Goal: Information Seeking & Learning: Learn about a topic

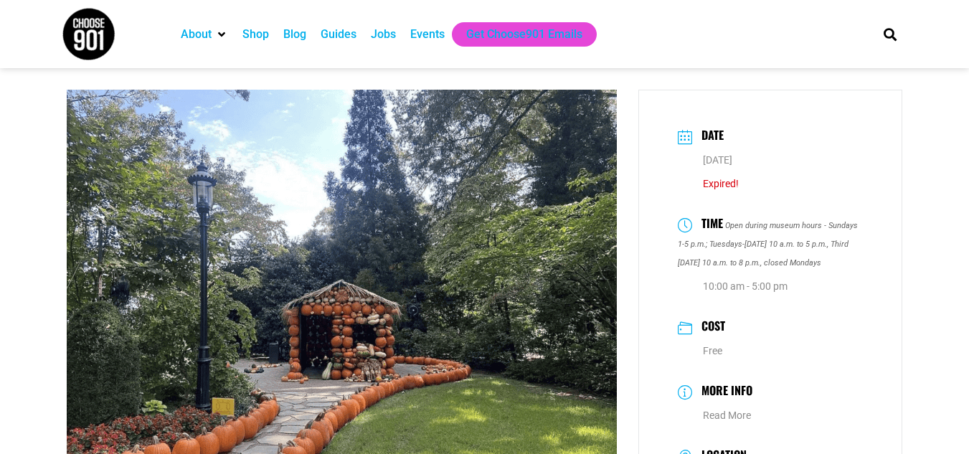
click at [294, 37] on div "Blog" at bounding box center [294, 34] width 23 height 17
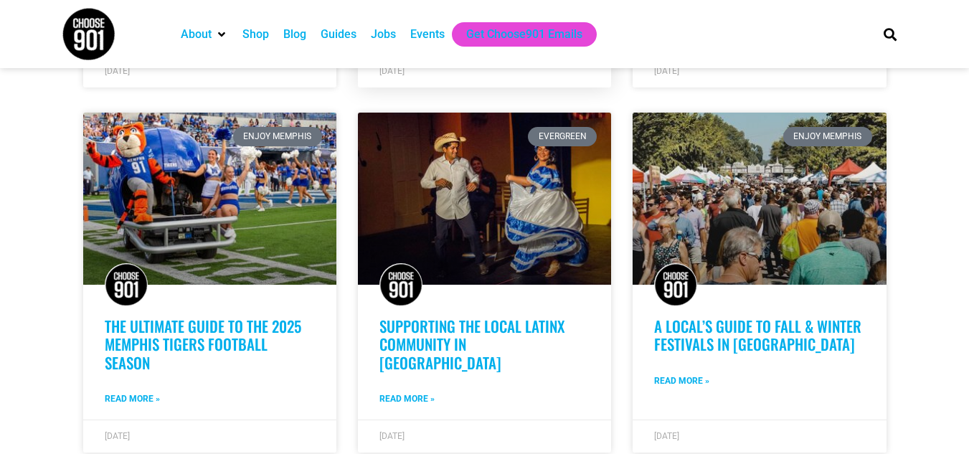
scroll to position [717, 0]
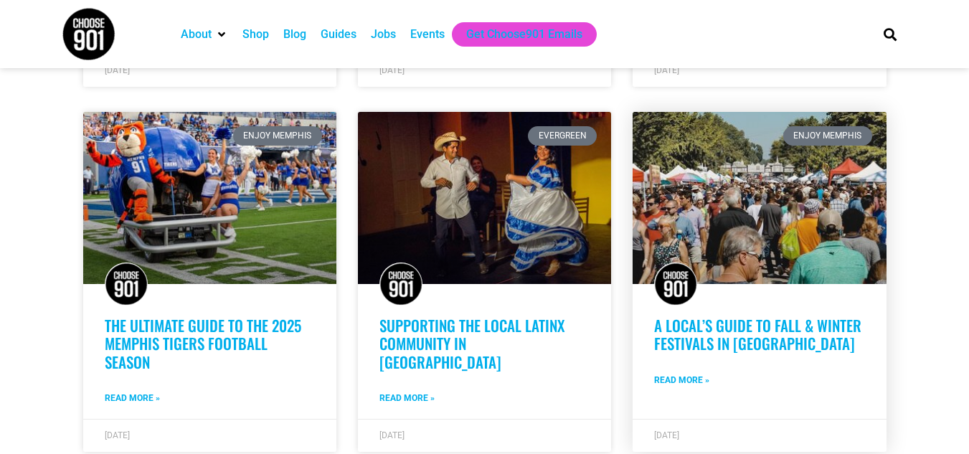
click at [725, 325] on link "A Local’s Guide to Fall & Winter Festivals in Memphis" at bounding box center [757, 334] width 207 height 40
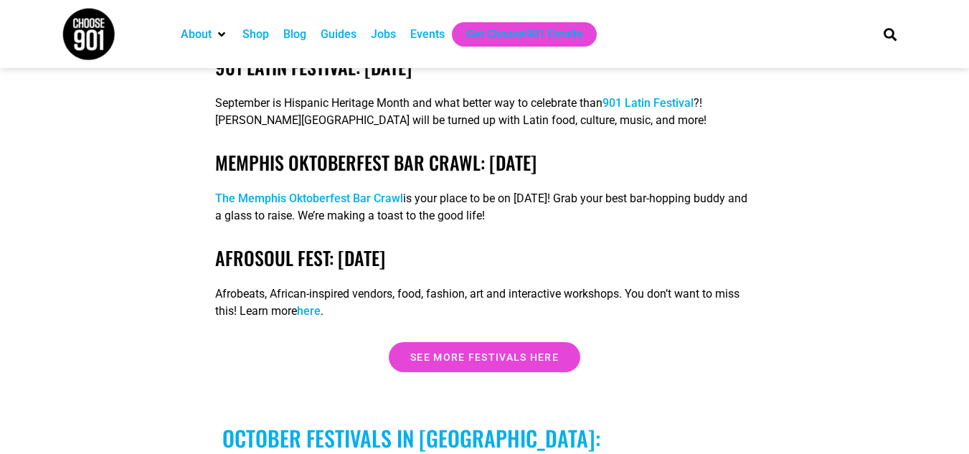
scroll to position [2582, 0]
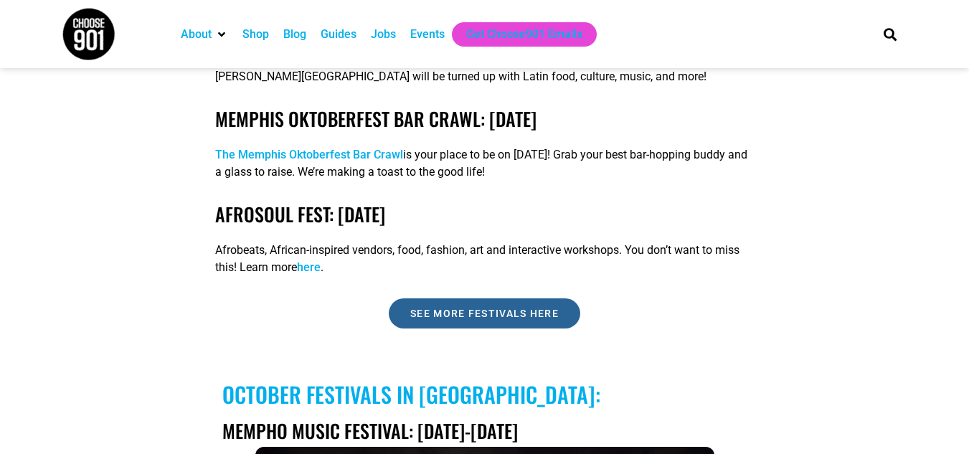
click at [511, 308] on span "See more festivals here" at bounding box center [484, 313] width 148 height 10
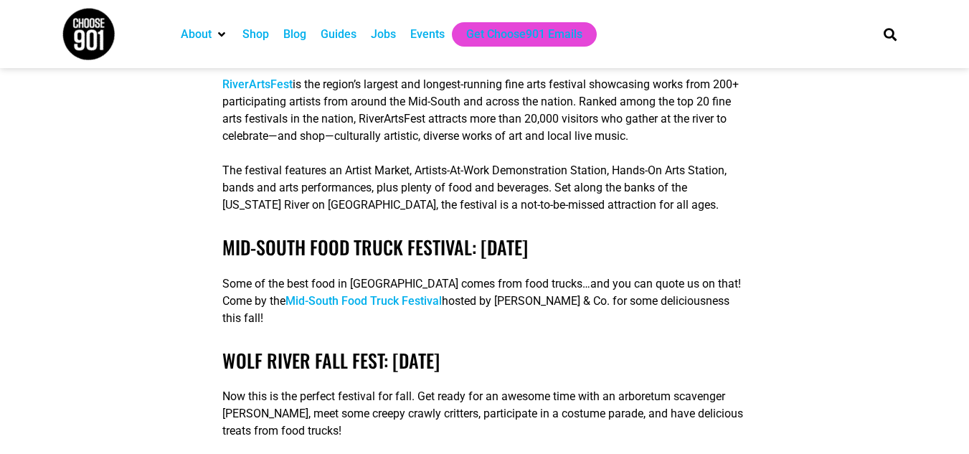
scroll to position [4089, 0]
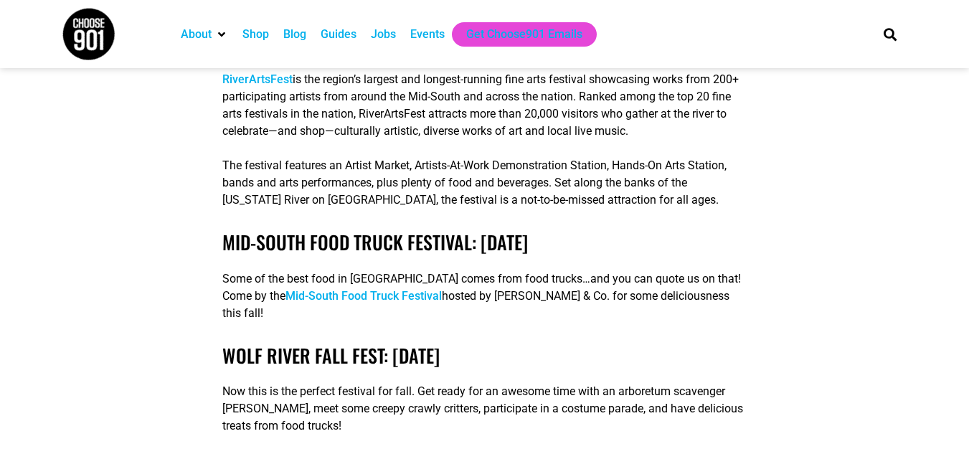
click at [361, 299] on link "Mid-South Food Truck Festival" at bounding box center [363, 296] width 156 height 14
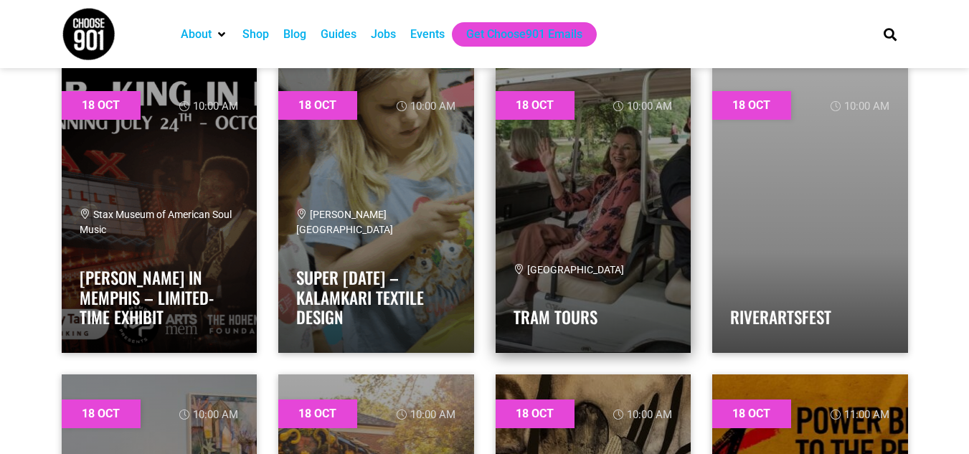
scroll to position [16857, 0]
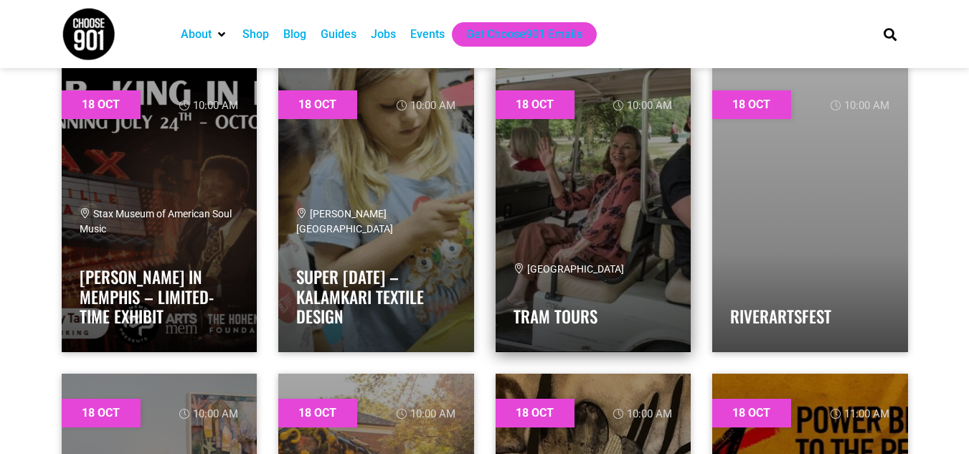
click at [563, 149] on link at bounding box center [594, 208] width 196 height 287
